Goal: Communication & Community: Answer question/provide support

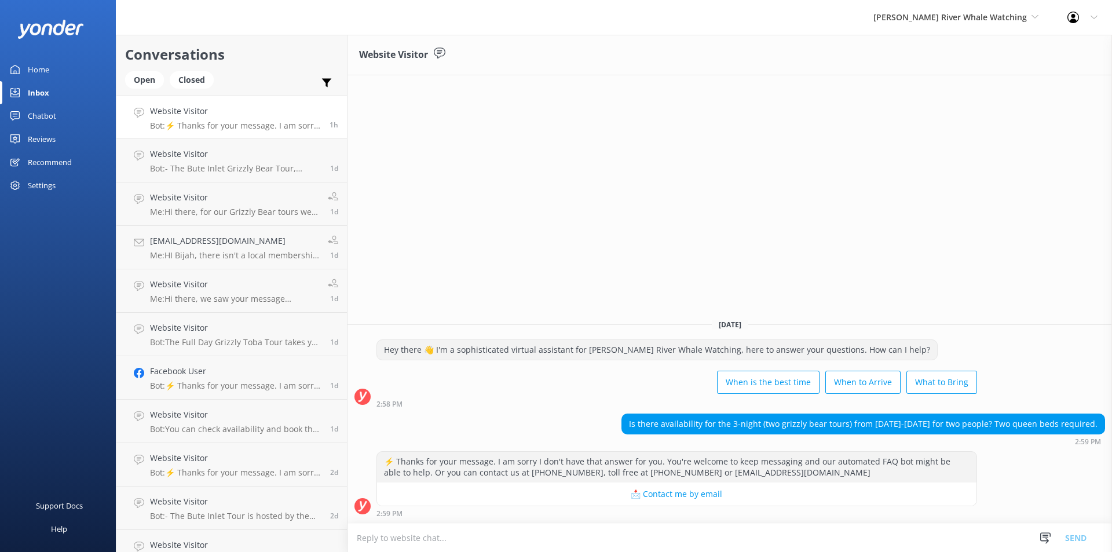
click at [503, 521] on div "⚡ Thanks for your message. I am sorry I don't have that answer for you. You're …" at bounding box center [729, 487] width 764 height 72
click at [449, 545] on textarea at bounding box center [729, 537] width 764 height 28
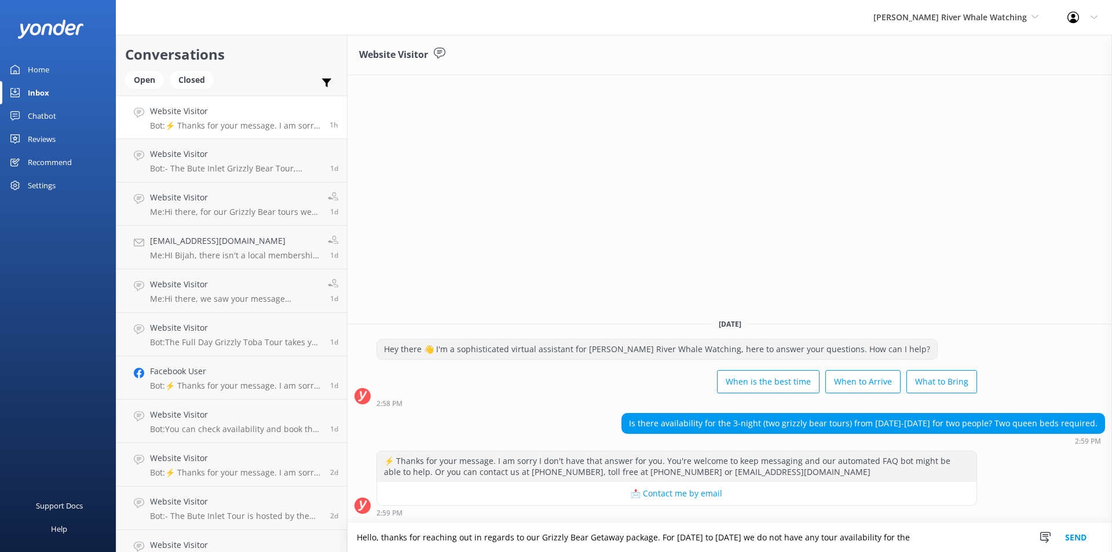
drag, startPoint x: 919, startPoint y: 541, endPoint x: 809, endPoint y: 539, distance: 110.0
click at [809, 539] on textarea "Hello, thanks for reaching out in regards to our Grizzly Bear Getaway package. …" at bounding box center [729, 537] width 764 height 29
click at [742, 537] on textarea "Hello, thanks for reaching out in regards to our Grizzly Bear Getaway package. …" at bounding box center [729, 537] width 764 height 29
drag, startPoint x: 935, startPoint y: 539, endPoint x: 803, endPoint y: 542, distance: 131.5
click at [803, 542] on textarea "Hello, thanks for reaching out in regards to our Grizzly Bear Getaway package. …" at bounding box center [729, 537] width 764 height 29
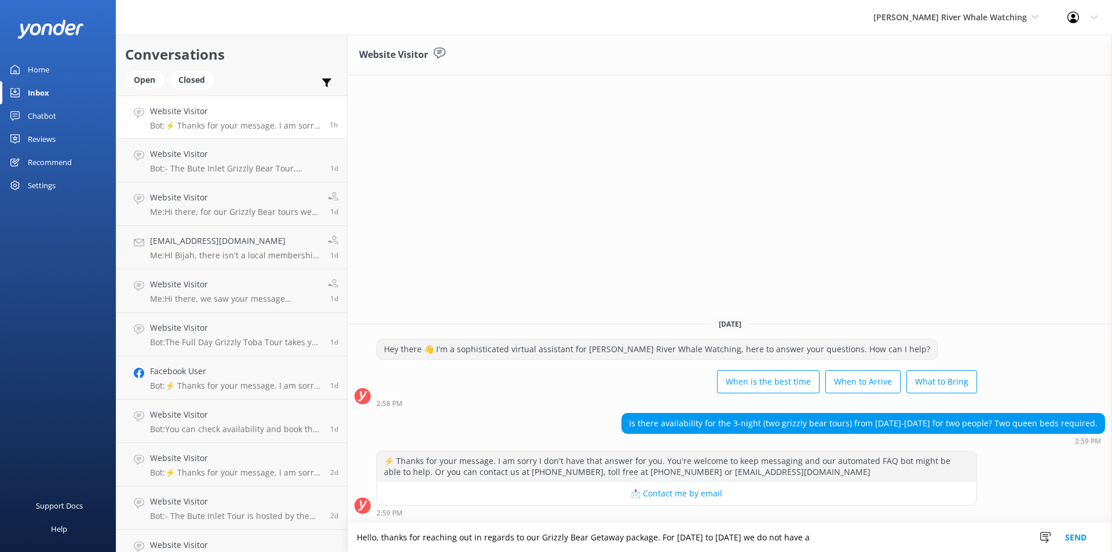
drag, startPoint x: 818, startPoint y: 543, endPoint x: 781, endPoint y: 541, distance: 37.1
click at [781, 541] on textarea "Hello, thanks for reaching out in regards to our Grizzly Bear Getaway package. …" at bounding box center [729, 537] width 764 height 29
drag, startPoint x: 816, startPoint y: 541, endPoint x: 738, endPoint y: 537, distance: 77.7
click at [738, 537] on textarea "Hello, thanks for reaching out in regards to our Grizzly Bear Getaway package. …" at bounding box center [729, 537] width 764 height 29
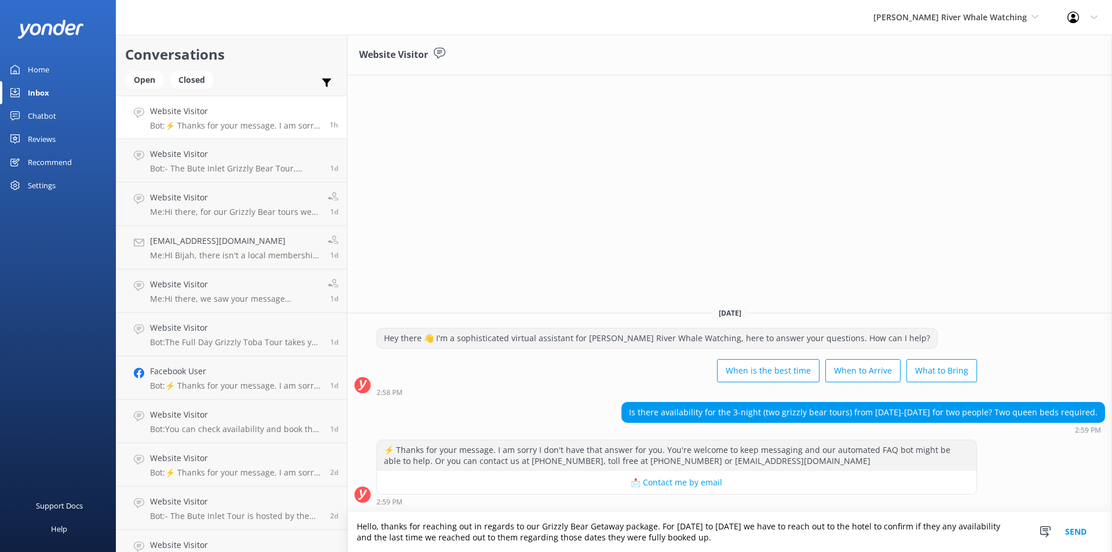
click at [742, 536] on textarea "Hello, thanks for reaching out in regards to our Grizzly Bear Getaway package. …" at bounding box center [729, 532] width 764 height 40
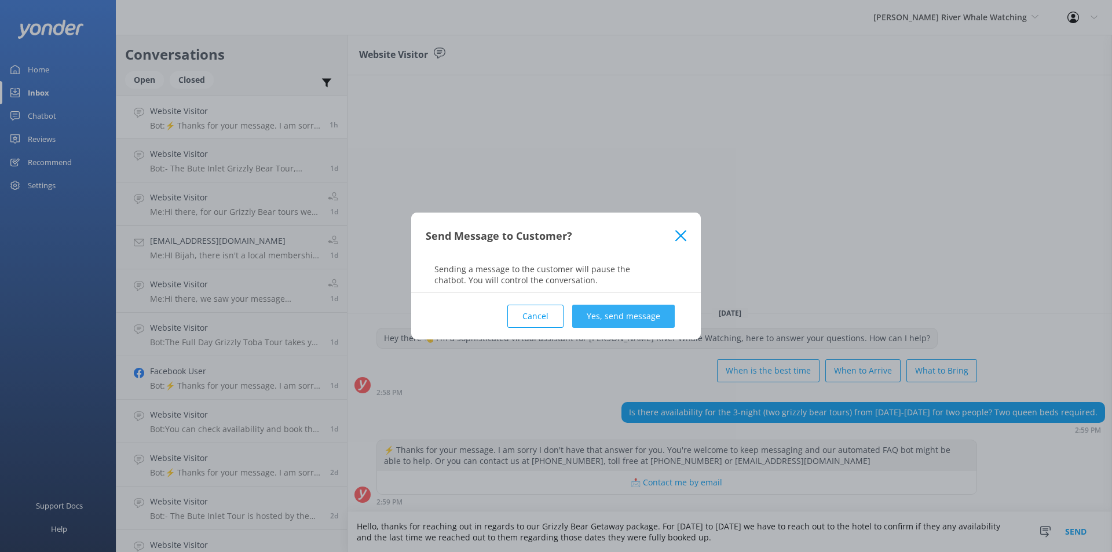
type textarea "Hello, thanks for reaching out in regards to our Grizzly Bear Getaway package. …"
click at [623, 314] on button "Yes, send message" at bounding box center [623, 316] width 102 height 23
